Goal: Check status: Check status

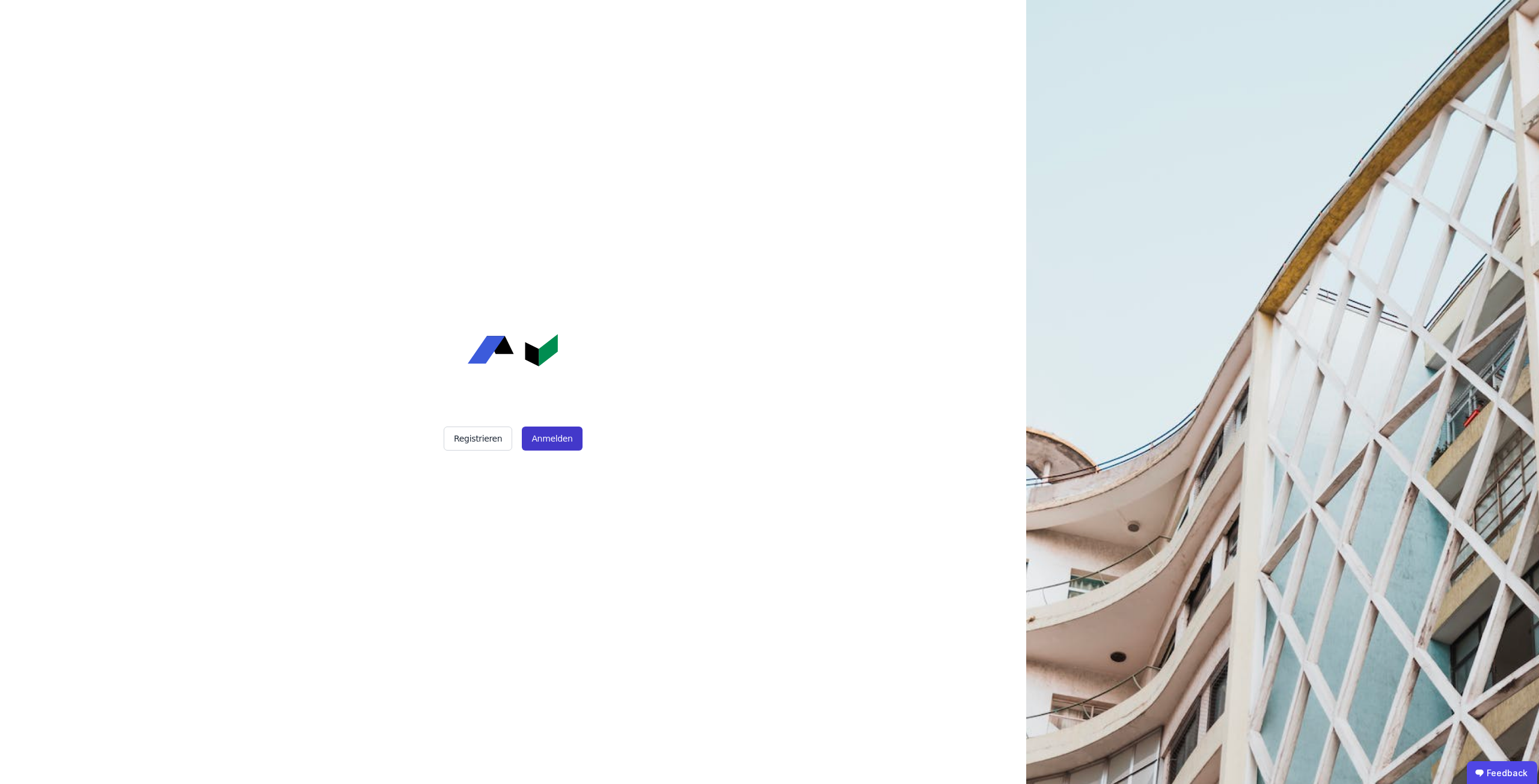
click at [558, 441] on button "Anmelden" at bounding box center [551, 439] width 60 height 24
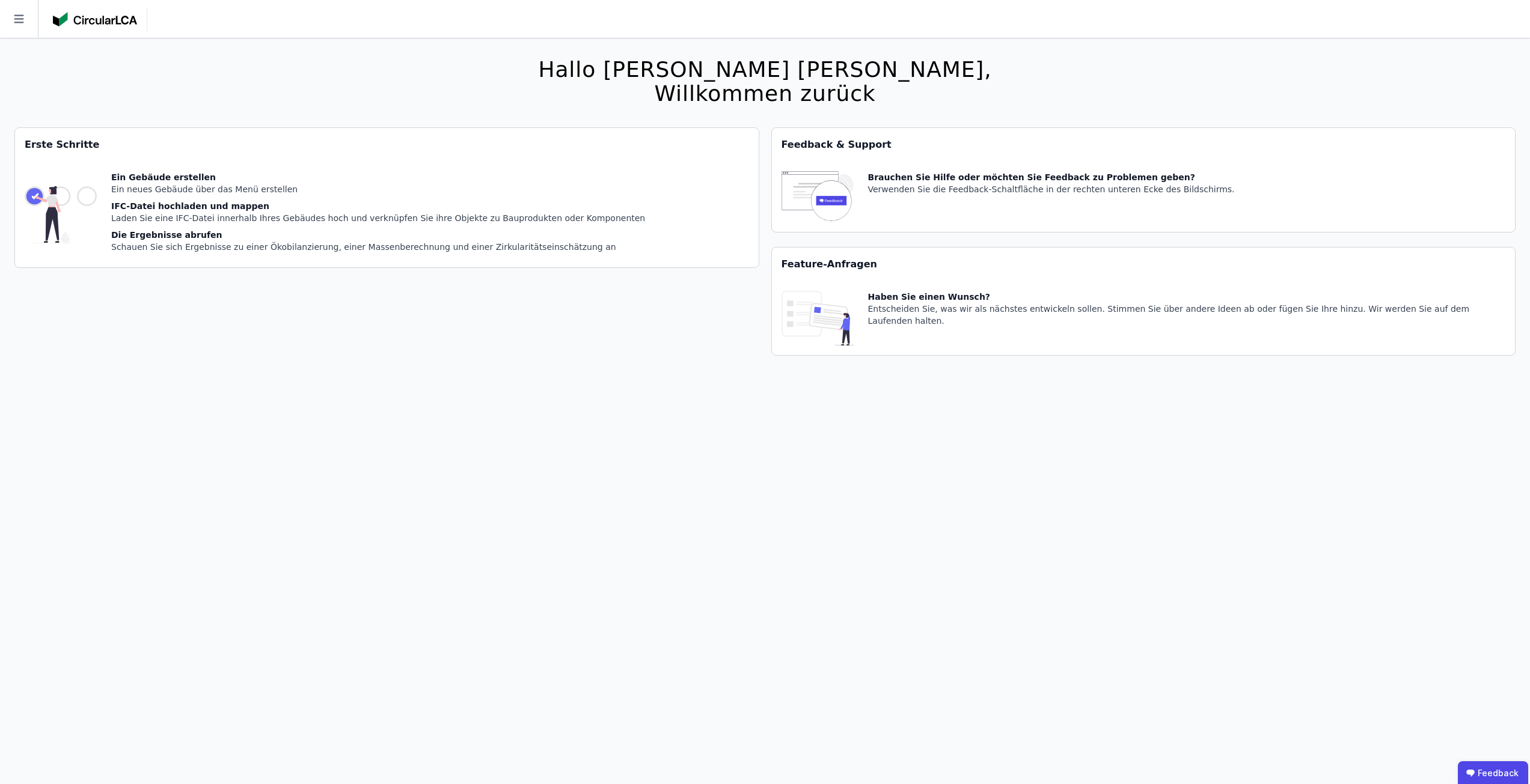
click at [30, 20] on icon at bounding box center [19, 19] width 38 height 38
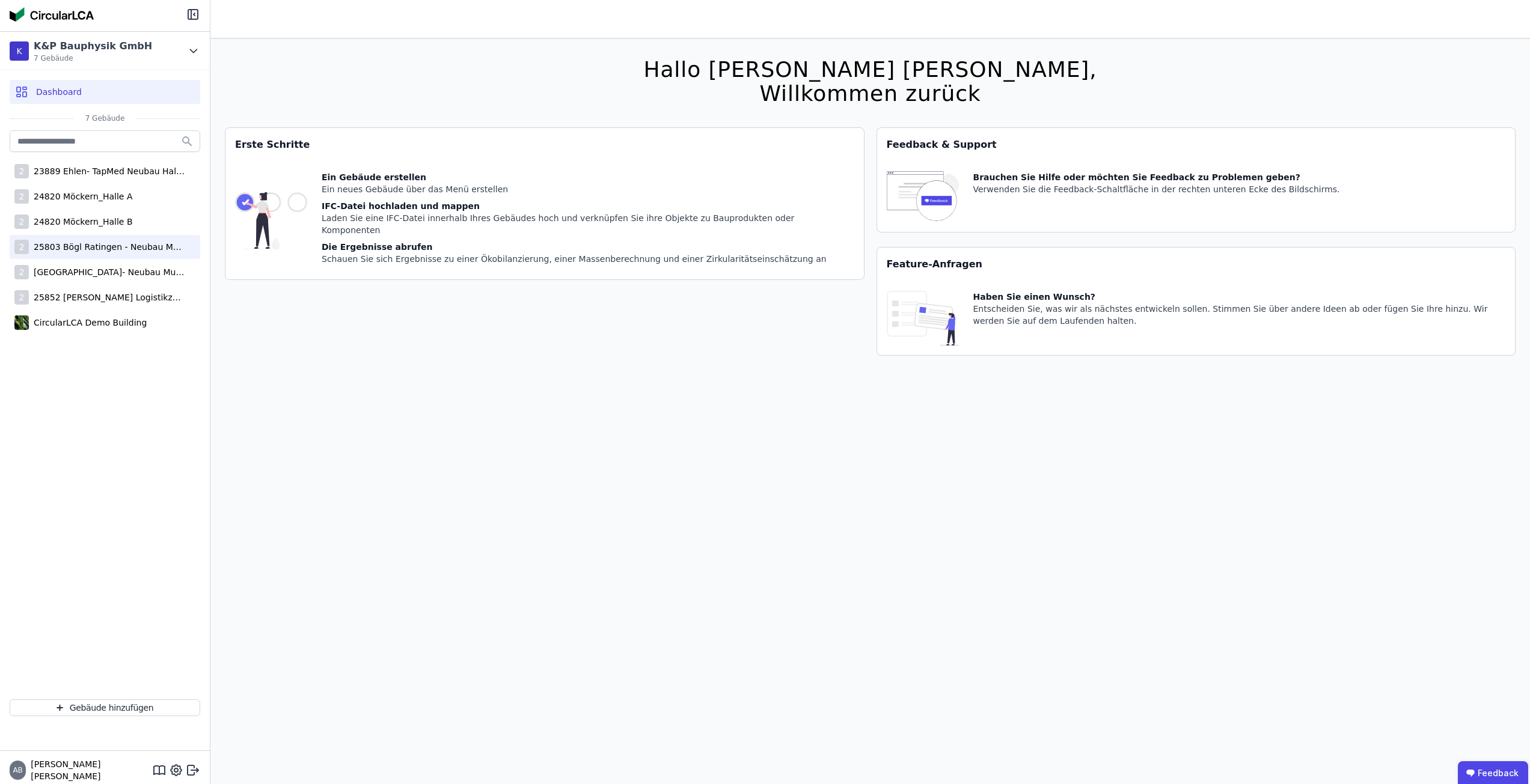
click at [148, 246] on div "25803 Bögl Ratingen - Neubau Multi-User Center" at bounding box center [107, 247] width 157 height 12
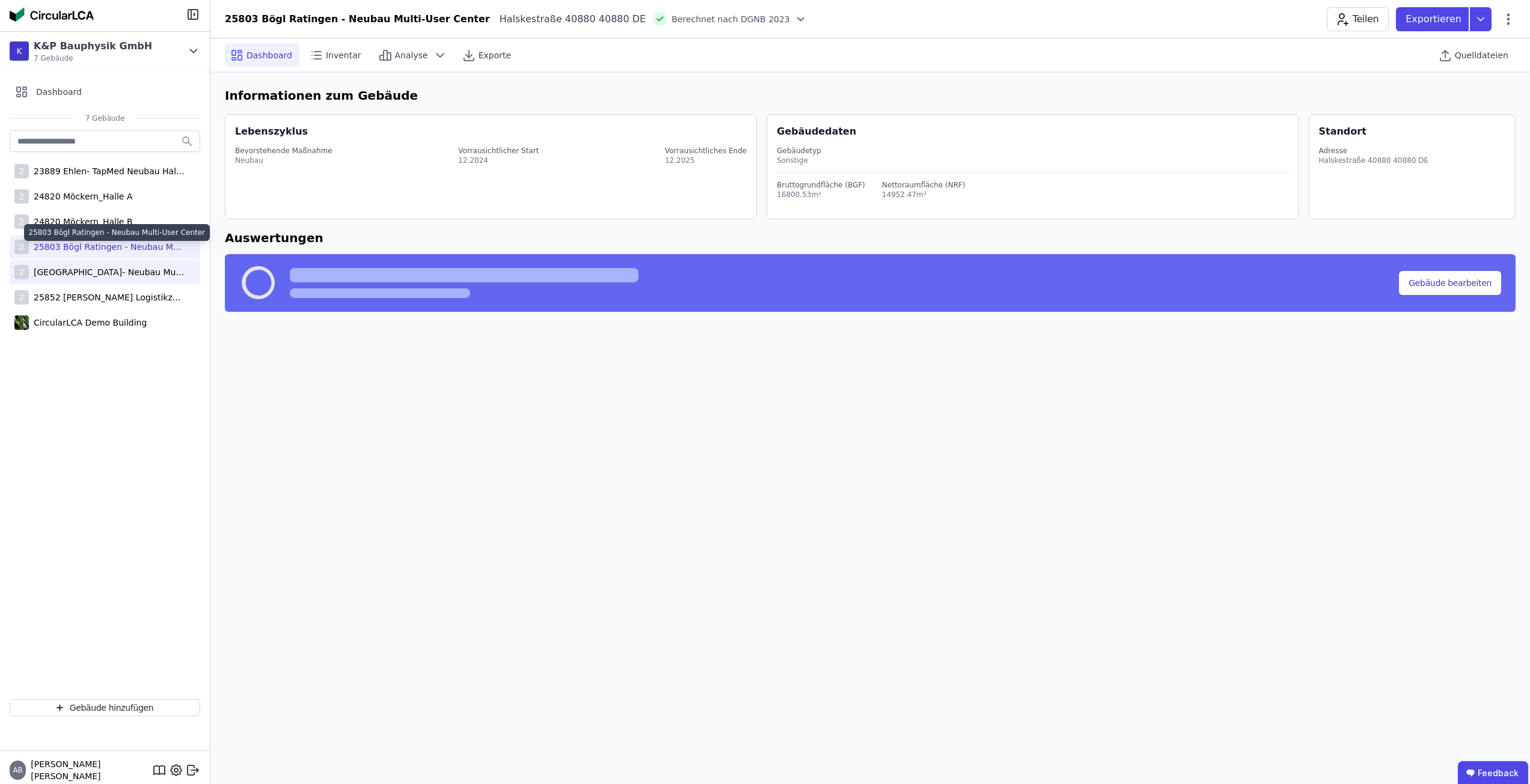
select select "*"
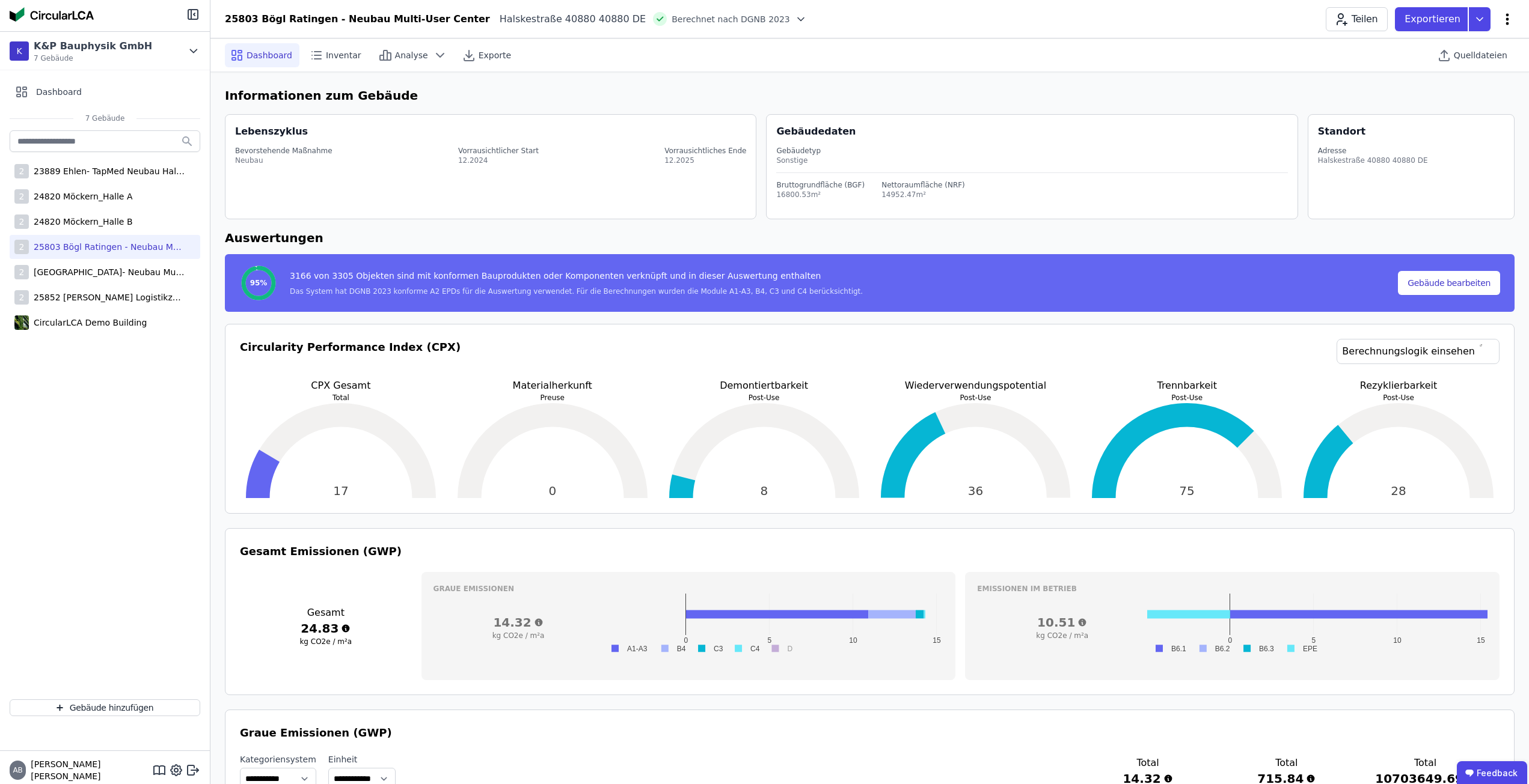
click at [1506, 18] on icon at bounding box center [1507, 19] width 14 height 14
click at [1465, 94] on span "Energie im Betrieb (B6)" at bounding box center [1455, 97] width 97 height 24
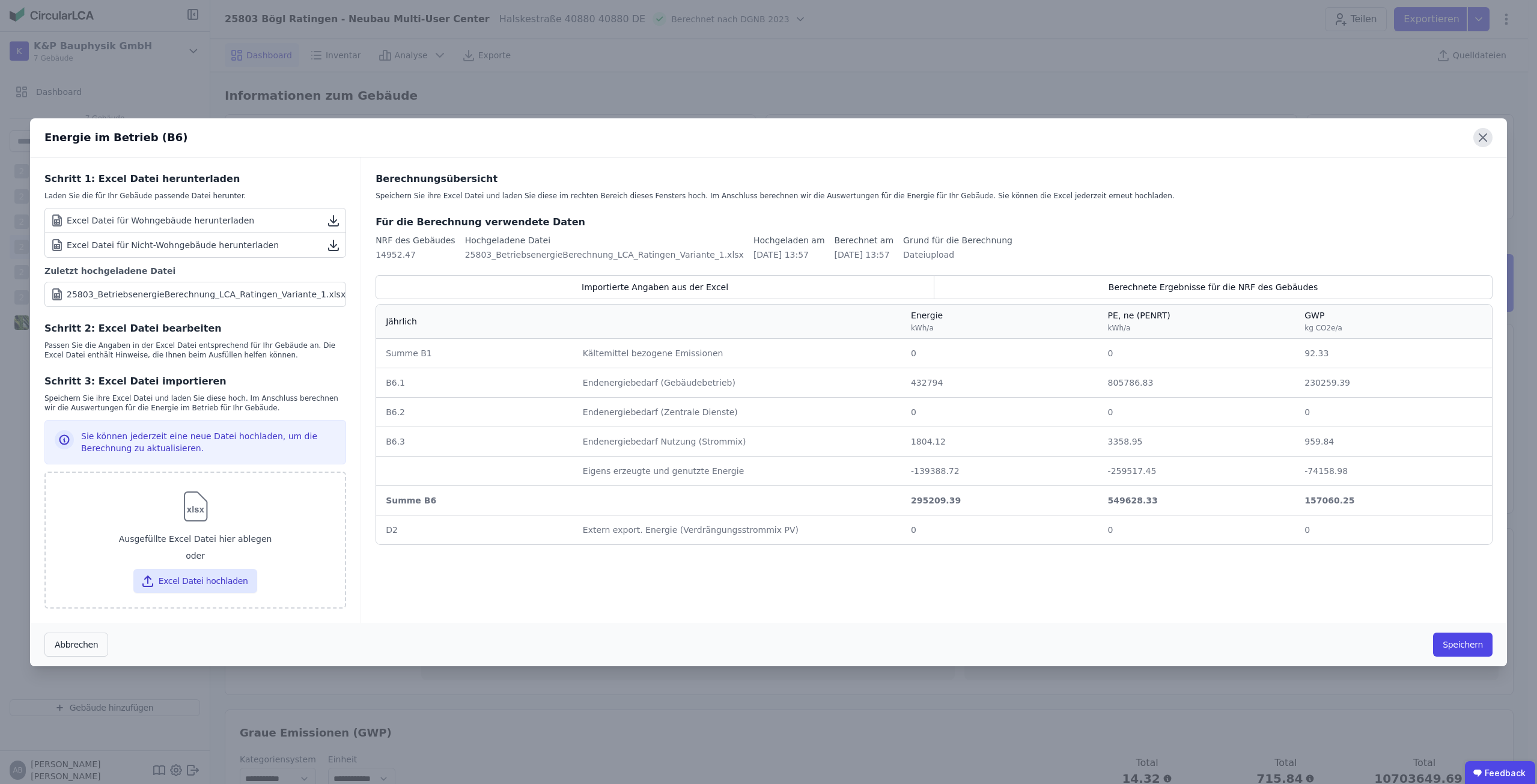
click at [1488, 136] on icon at bounding box center [1483, 138] width 20 height 20
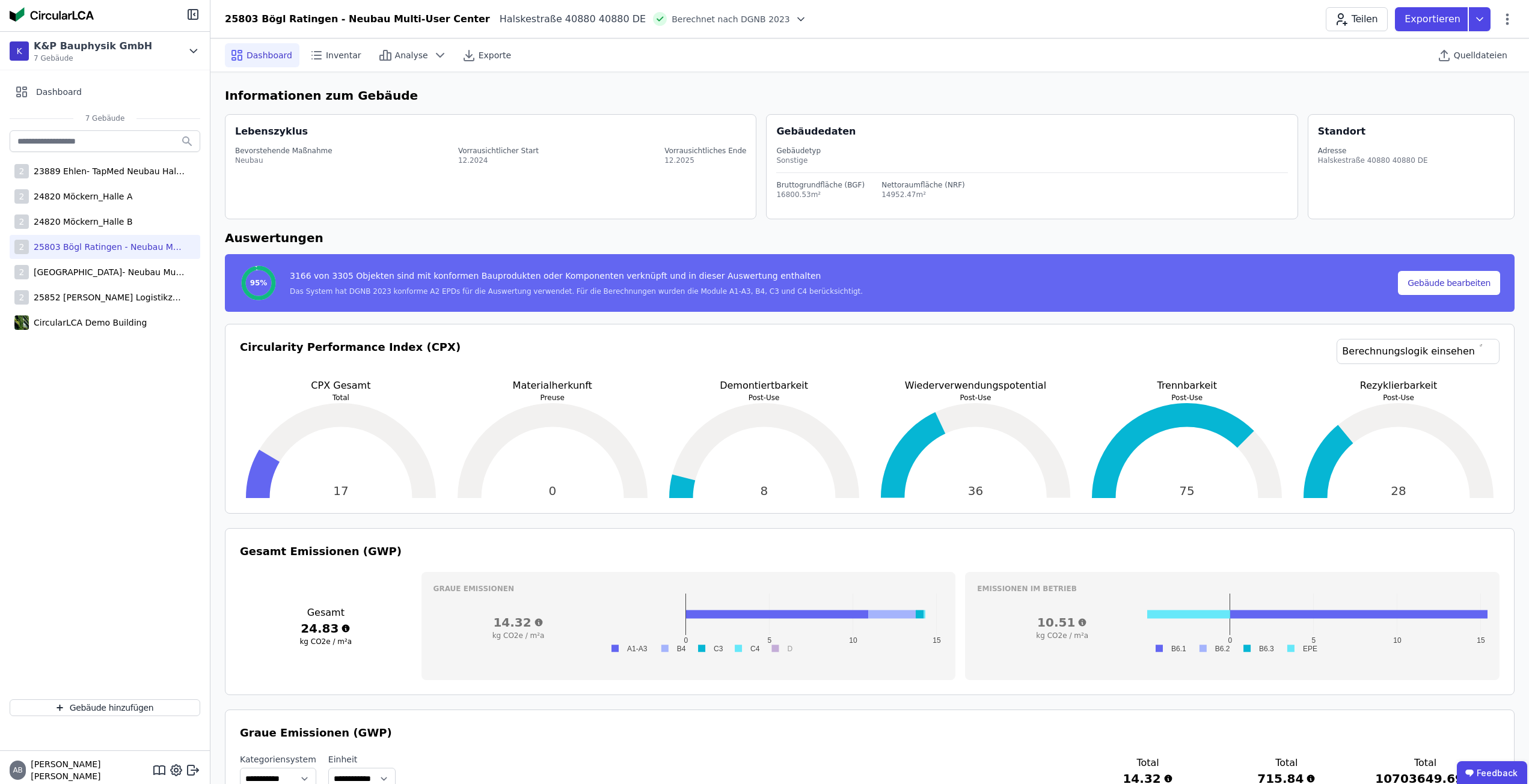
click at [480, 396] on p "Preuse" at bounding box center [552, 397] width 202 height 9
